Goal: Find contact information: Find contact information

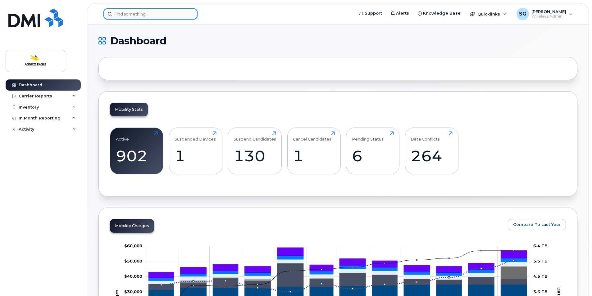
click at [153, 11] on input at bounding box center [150, 13] width 94 height 11
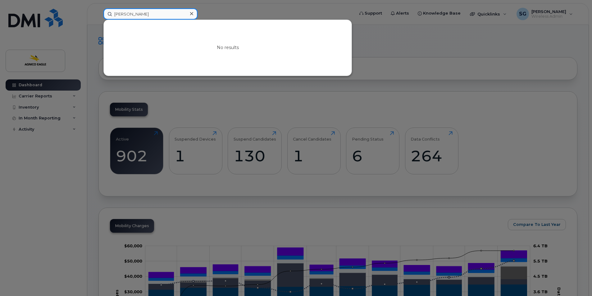
click at [114, 13] on input "[PERSON_NAME]" at bounding box center [150, 13] width 94 height 11
type input "[PERSON_NAME]"
click at [193, 13] on div at bounding box center [191, 13] width 9 height 9
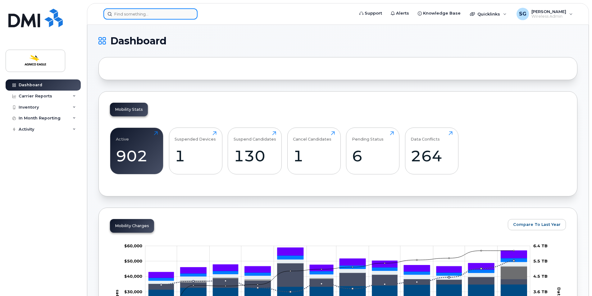
click at [165, 10] on input at bounding box center [150, 13] width 94 height 11
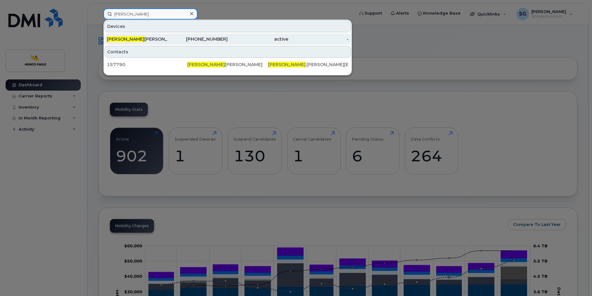
type input "[PERSON_NAME]"
click at [212, 38] on div "[PHONE_NUMBER]" at bounding box center [197, 39] width 61 height 6
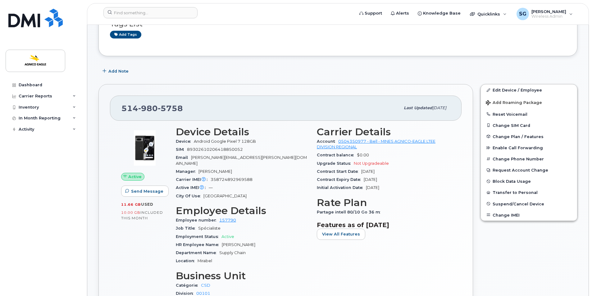
scroll to position [62, 0]
click at [65, 38] on div "Dashboard Carrier Reports Monthly Billing Roaming Reports Suspended Devices Sus…" at bounding box center [42, 148] width 84 height 296
